Goal: Information Seeking & Learning: Learn about a topic

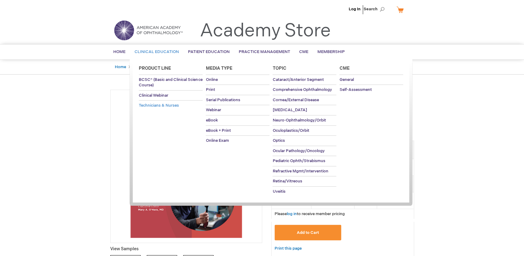
click at [154, 105] on span "Technicians & Nurses" at bounding box center [159, 105] width 40 height 5
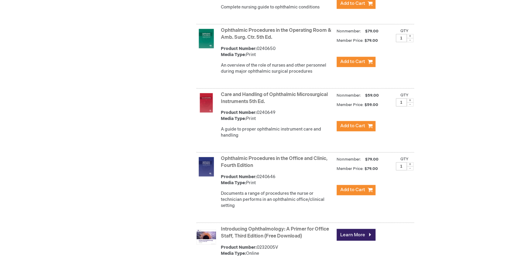
scroll to position [414, 0]
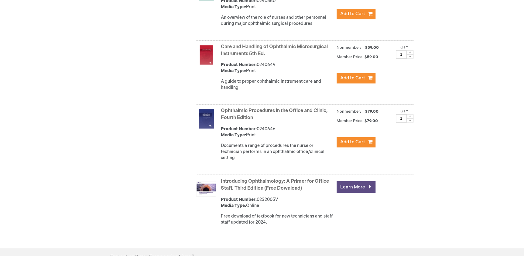
click at [359, 187] on link "Learn More" at bounding box center [355, 187] width 39 height 12
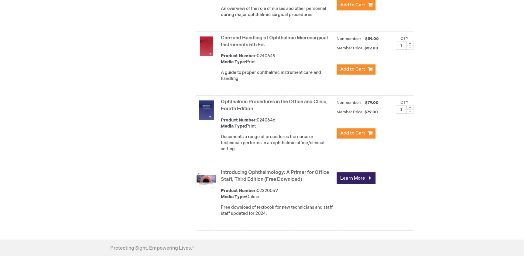
scroll to position [446, 0]
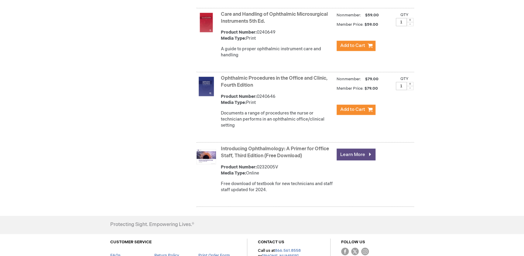
click at [347, 152] on link "Learn More" at bounding box center [355, 155] width 39 height 12
